Goal: Task Accomplishment & Management: Use online tool/utility

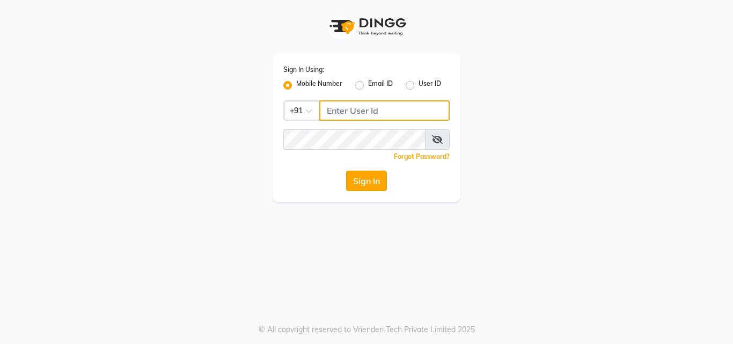
type input "8878248646"
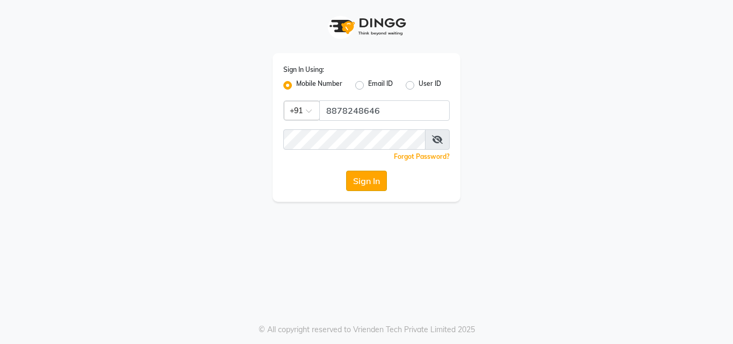
click at [350, 182] on button "Sign In" at bounding box center [366, 181] width 41 height 20
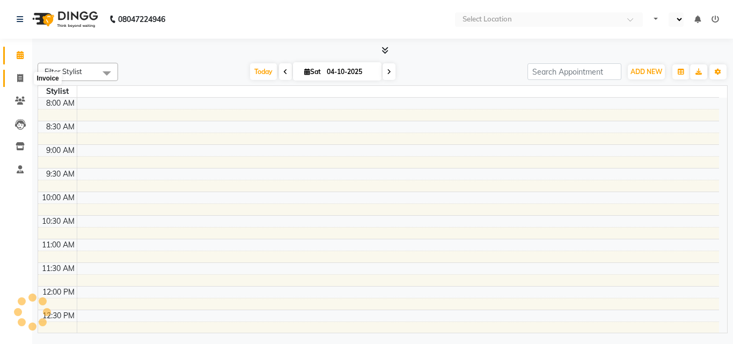
click at [20, 74] on icon at bounding box center [20, 78] width 6 height 8
select select "service"
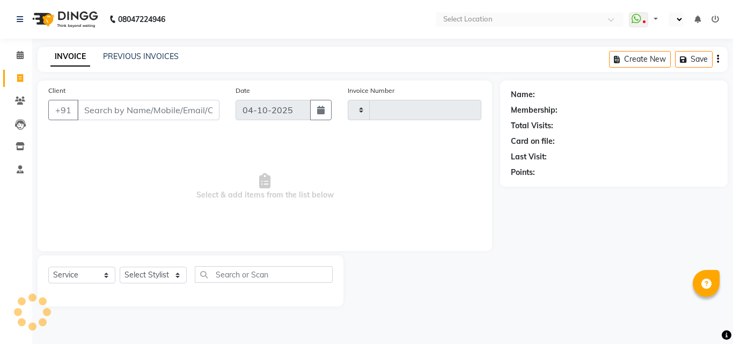
select select "en"
select select "6198"
type input "0838"
